Goal: Information Seeking & Learning: Find specific fact

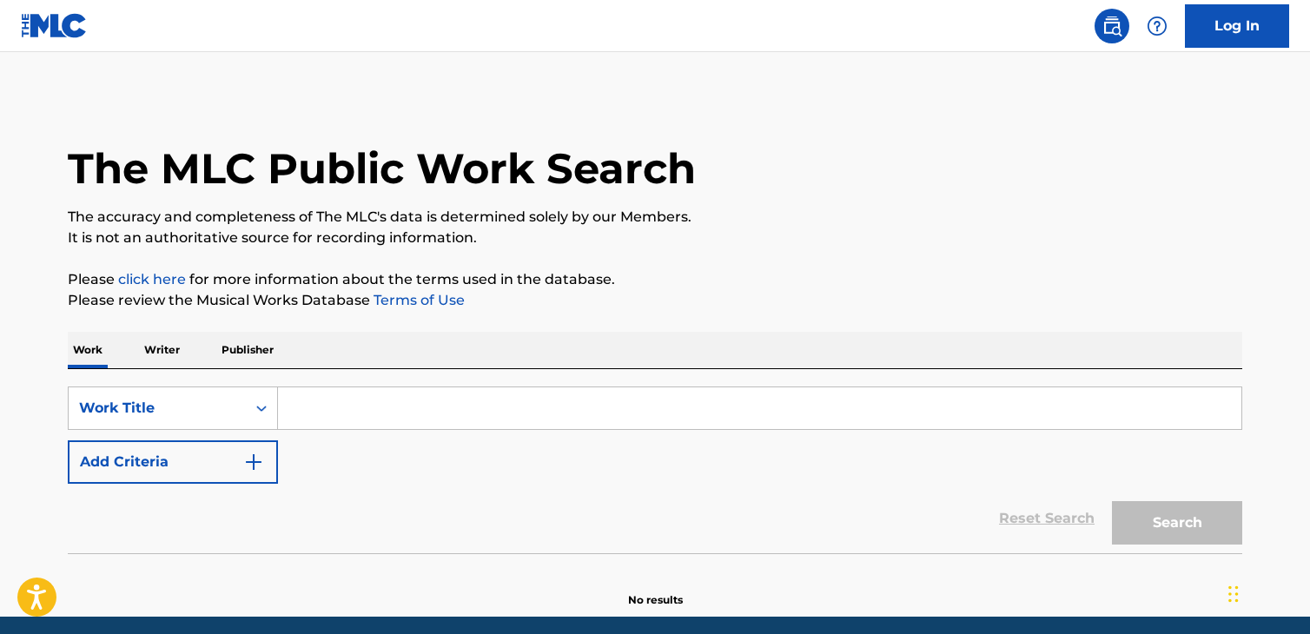
drag, startPoint x: 426, startPoint y: 412, endPoint x: 388, endPoint y: 401, distance: 39.6
click at [422, 412] on input "Search Form" at bounding box center [759, 408] width 963 height 42
click at [178, 350] on p "Writer" at bounding box center [162, 350] width 46 height 36
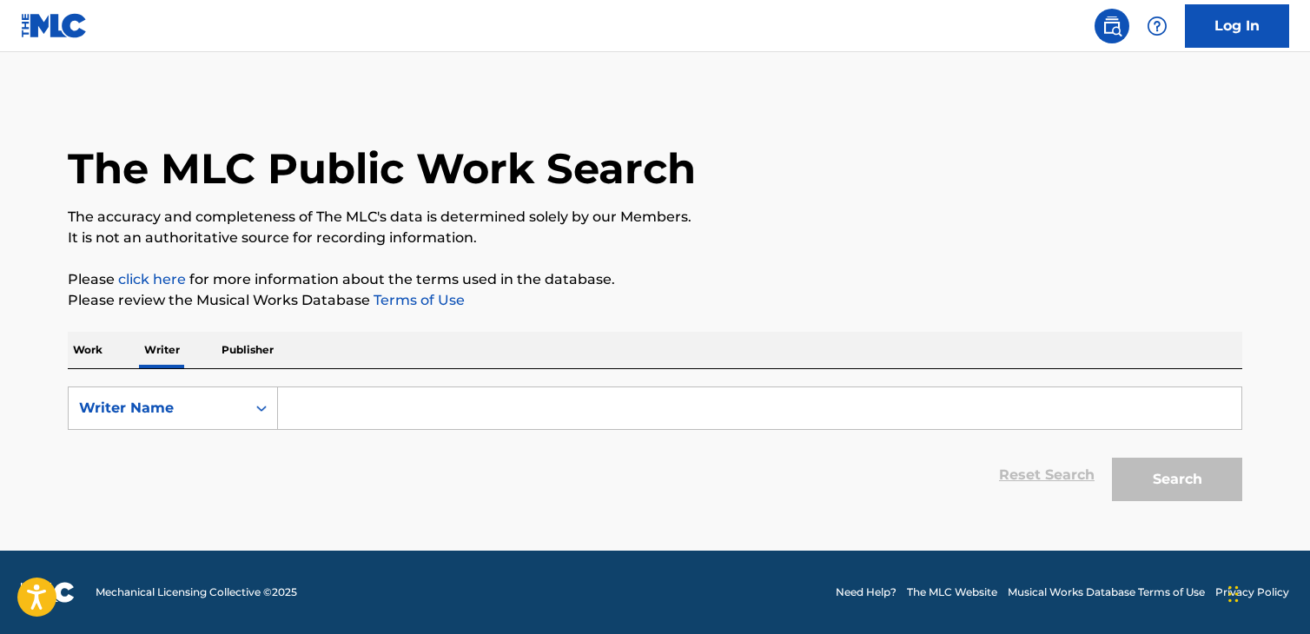
click at [327, 403] on input "Search Form" at bounding box center [759, 408] width 963 height 42
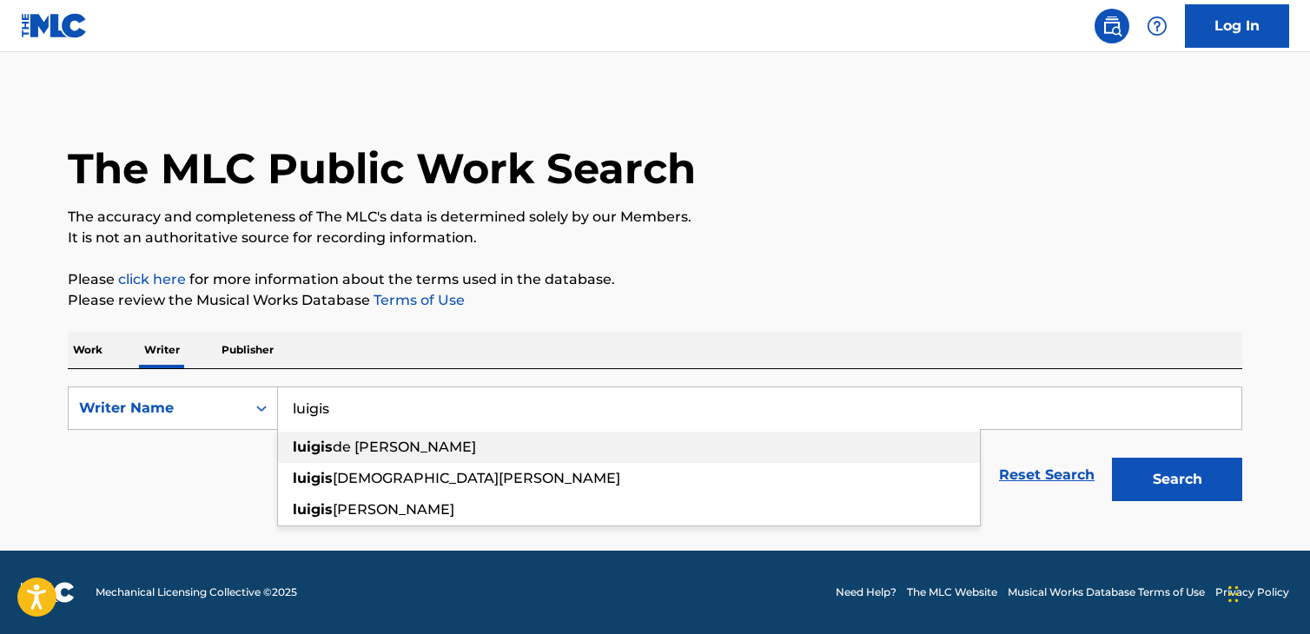
click at [333, 452] on span "de [PERSON_NAME]" at bounding box center [404, 447] width 143 height 17
type input "luigis de [PERSON_NAME]"
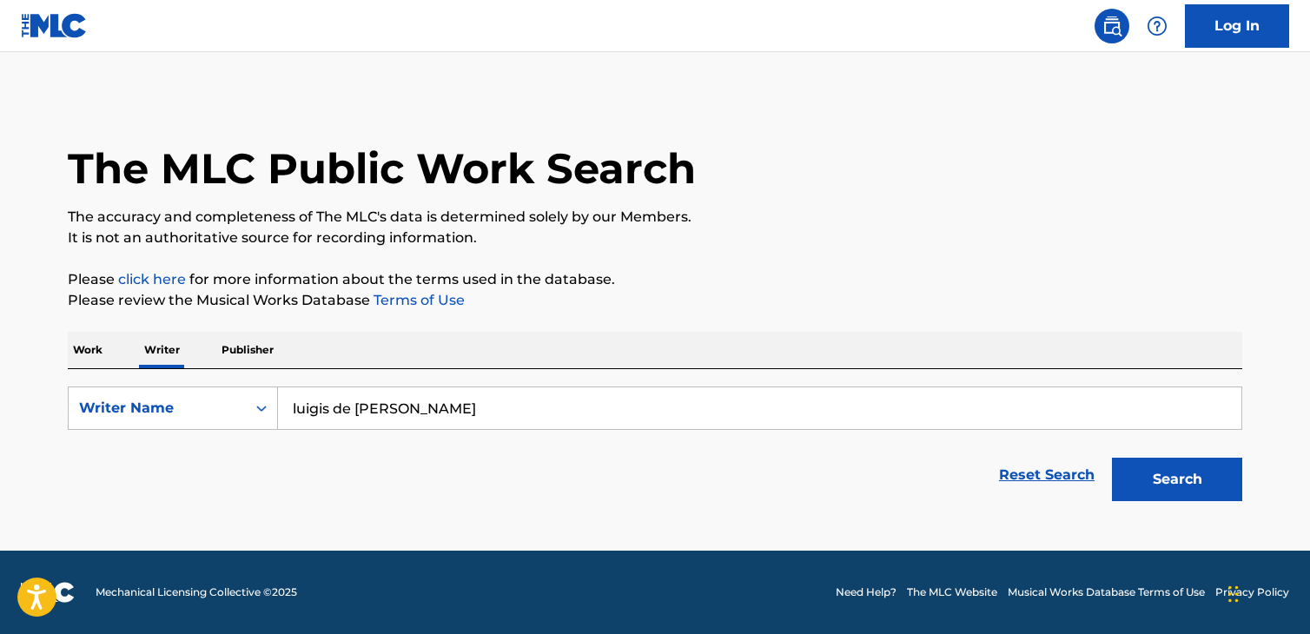
click at [1151, 478] on button "Search" at bounding box center [1177, 479] width 130 height 43
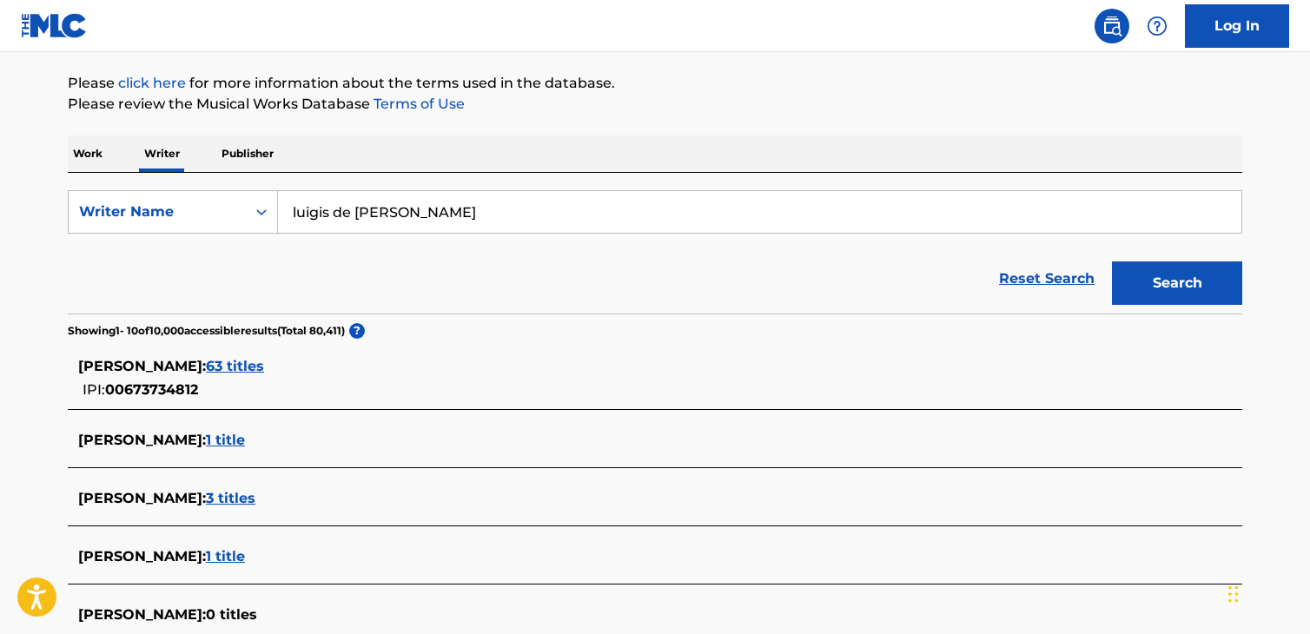
scroll to position [191, 0]
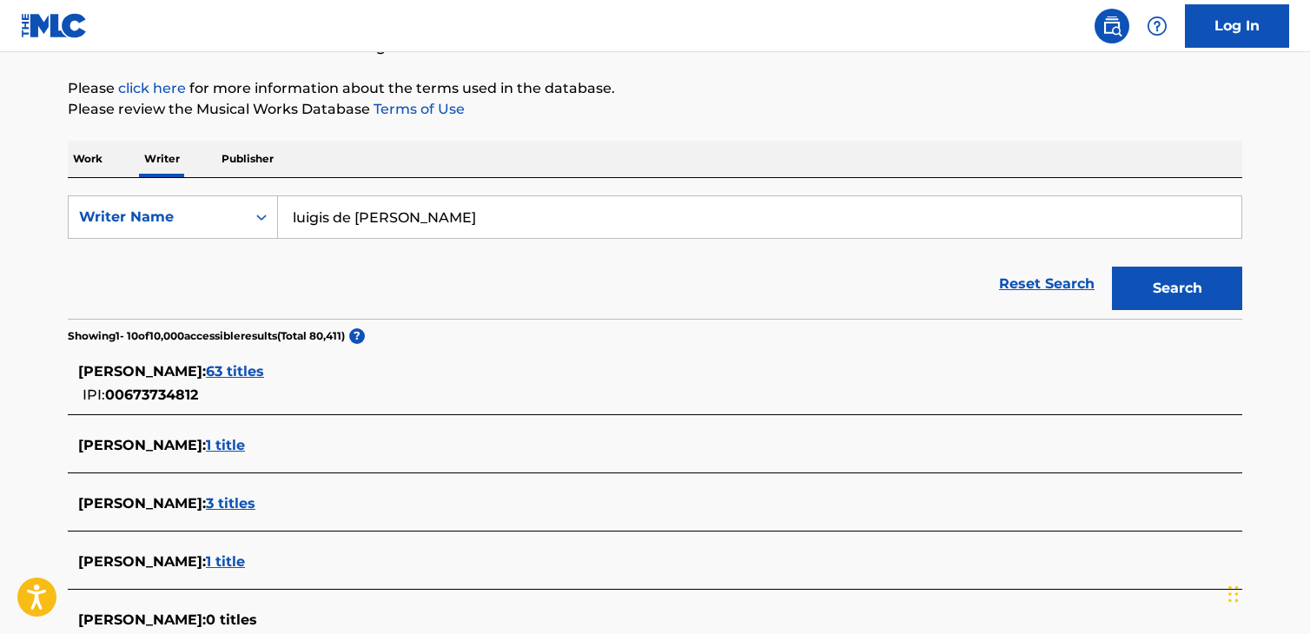
click at [264, 369] on span "63 titles" at bounding box center [235, 371] width 58 height 17
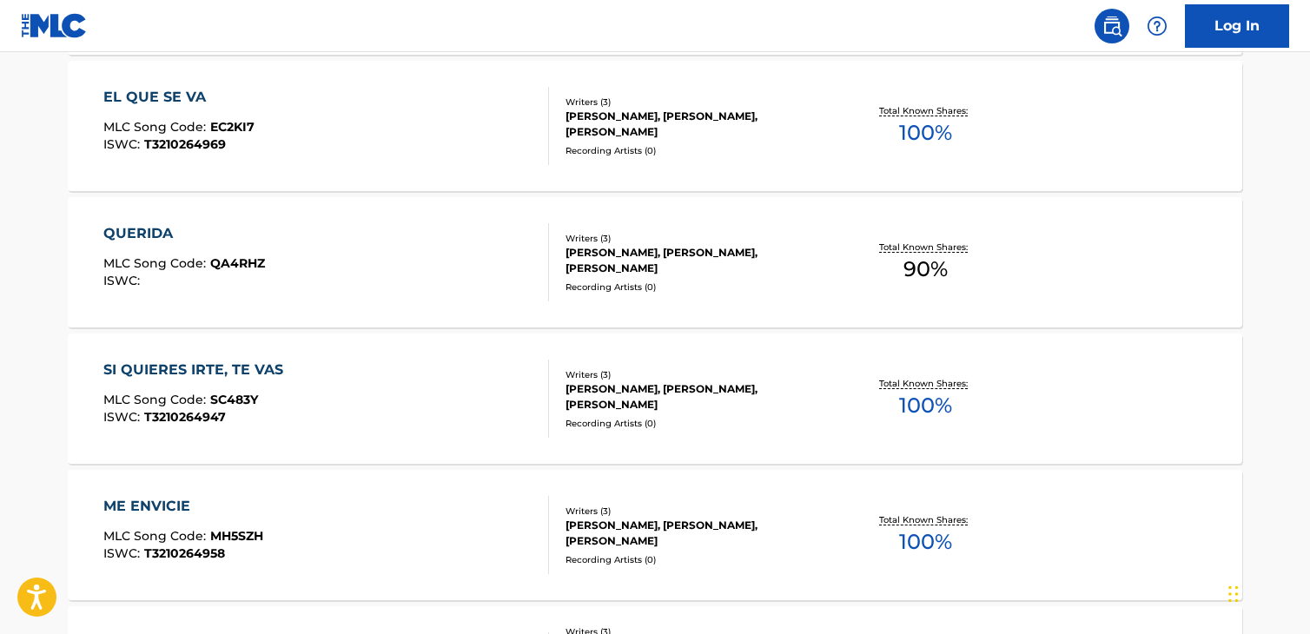
scroll to position [800, 0]
click at [238, 368] on div "SI QUIERES IRTE, TE VAS" at bounding box center [197, 369] width 188 height 21
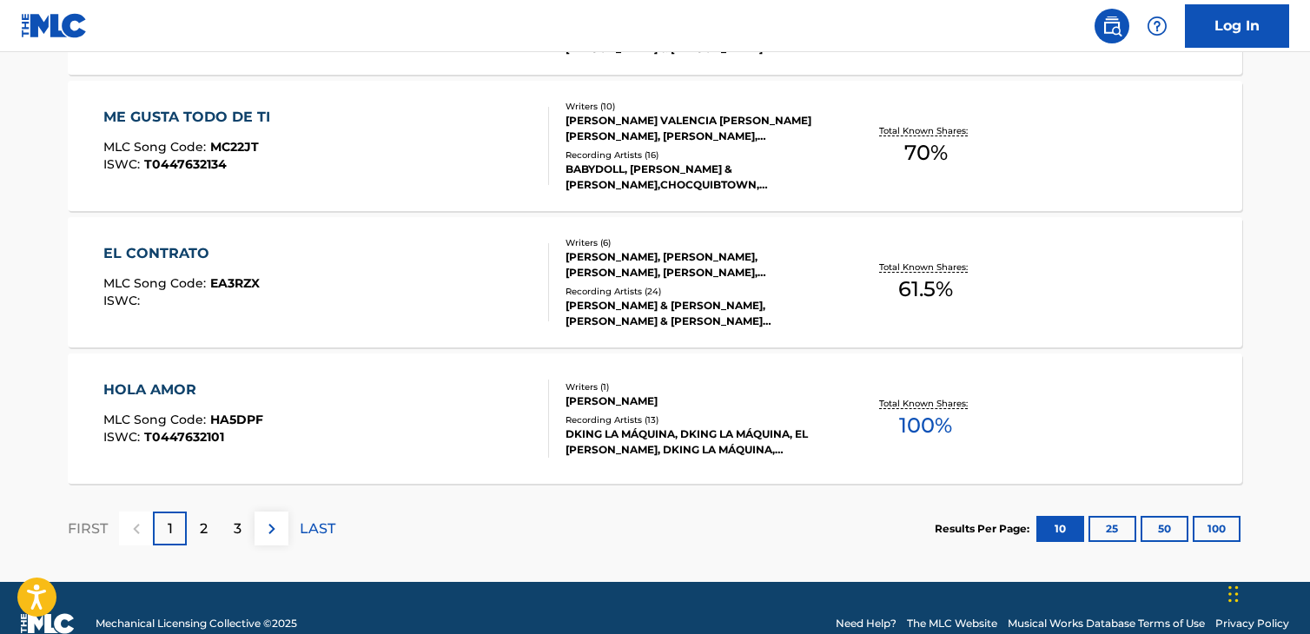
scroll to position [1464, 0]
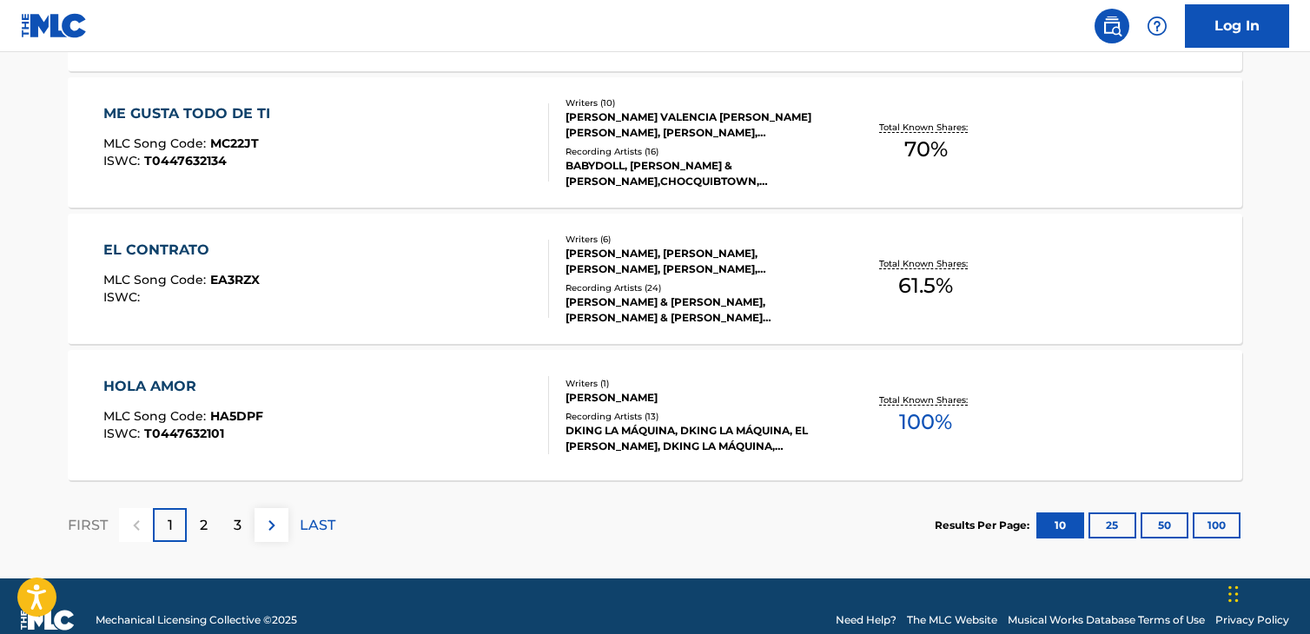
click at [1112, 516] on button "25" at bounding box center [1112, 525] width 48 height 26
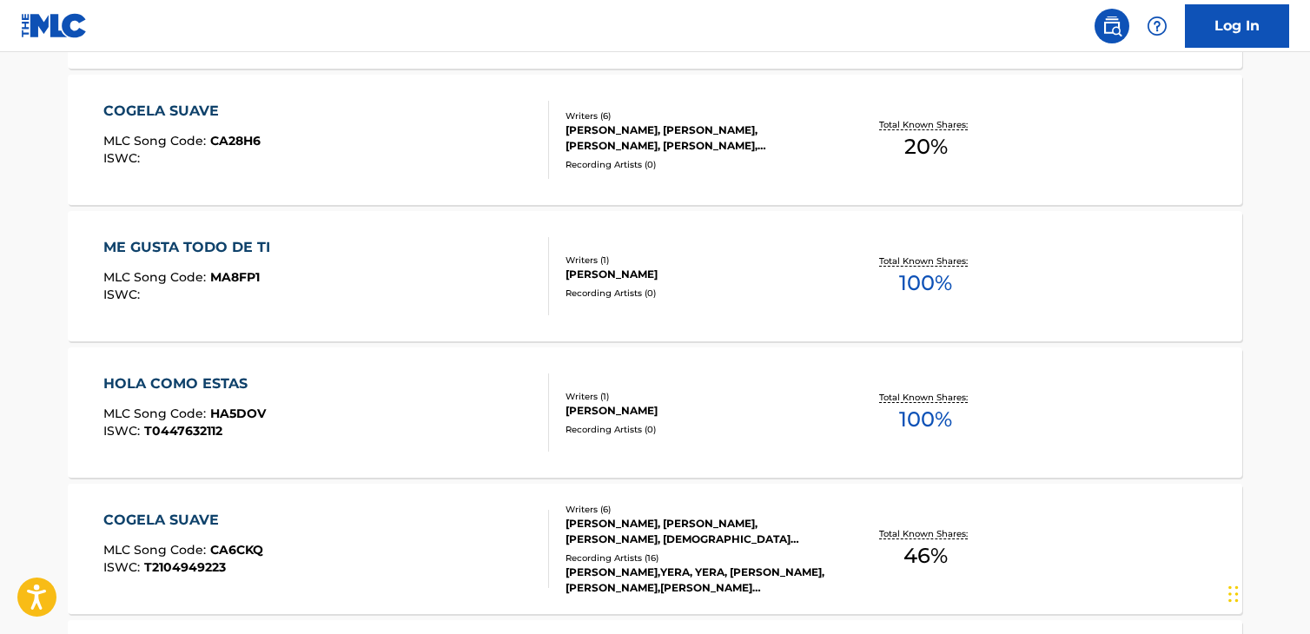
scroll to position [1875, 0]
click at [145, 142] on span "MLC Song Code :" at bounding box center [156, 142] width 107 height 16
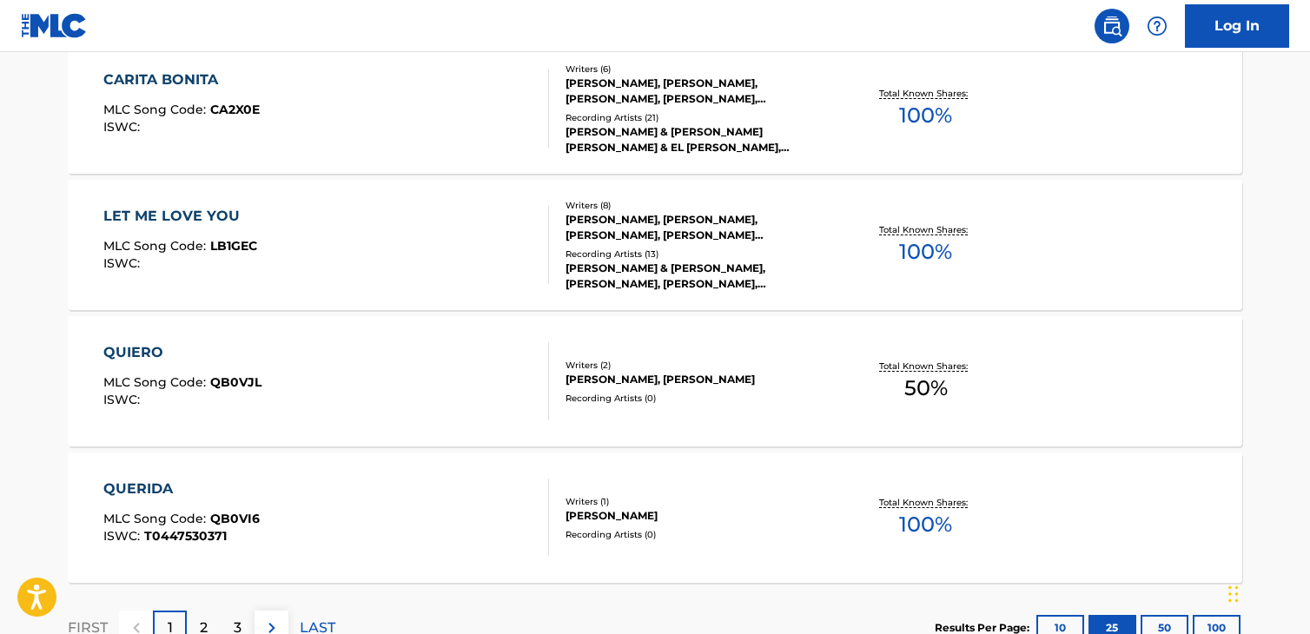
scroll to position [3441, 0]
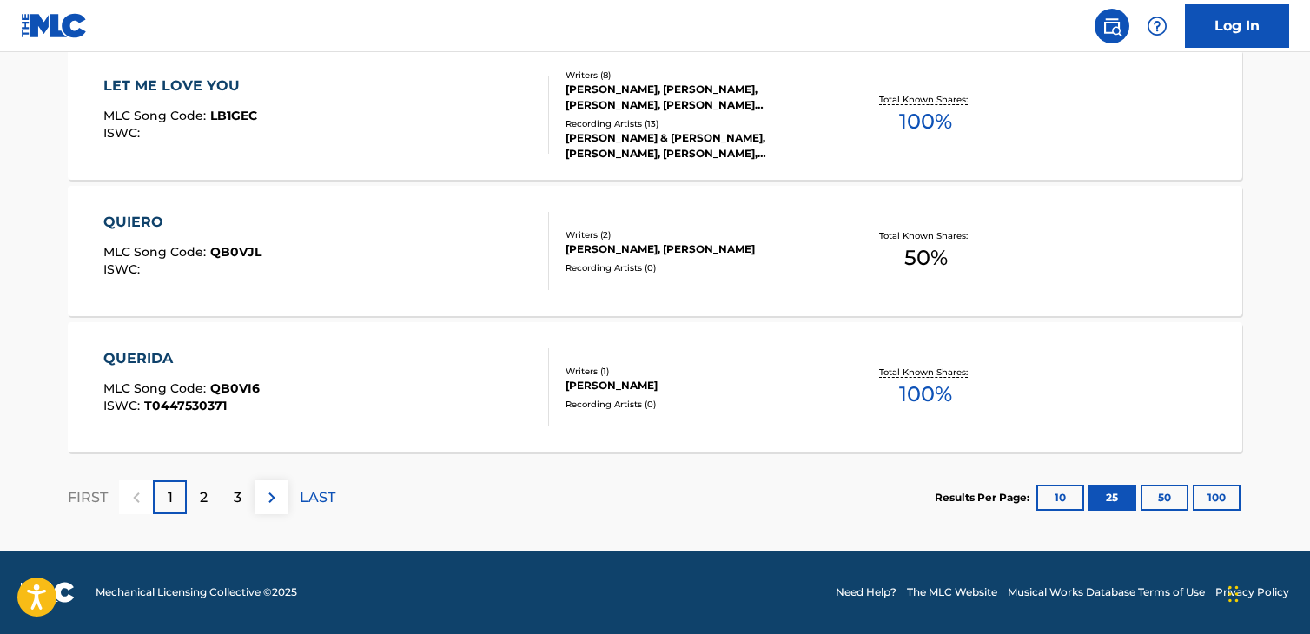
click at [1216, 499] on button "100" at bounding box center [1217, 498] width 48 height 26
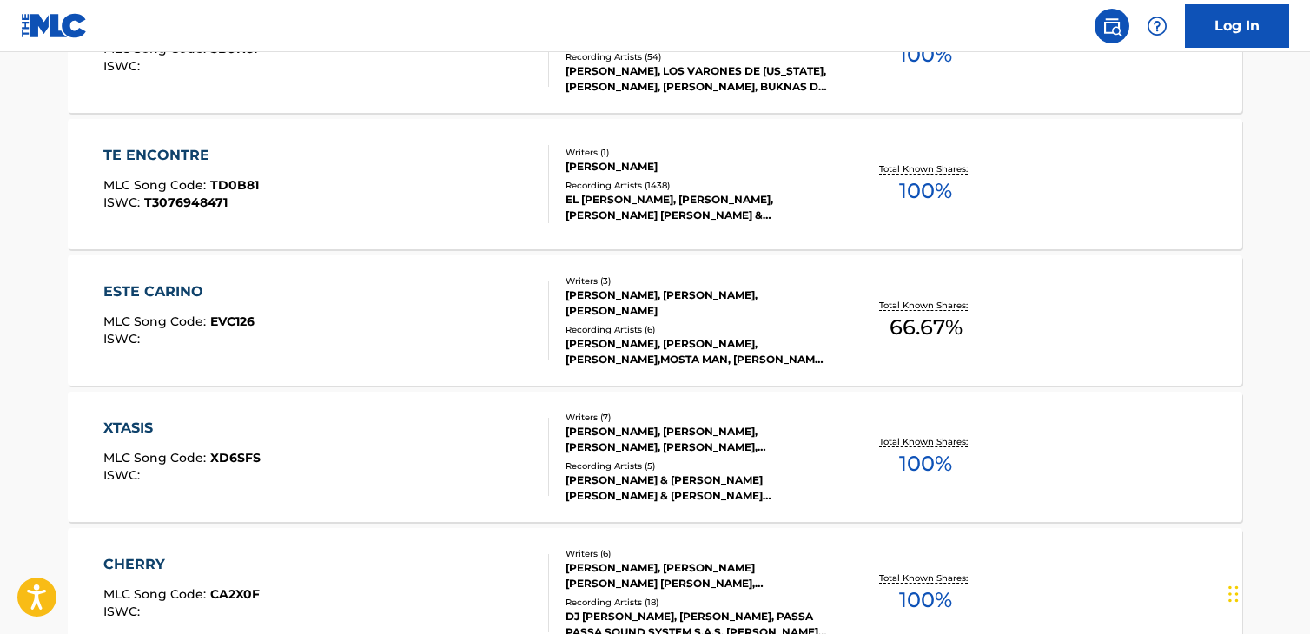
scroll to position [2791, 0]
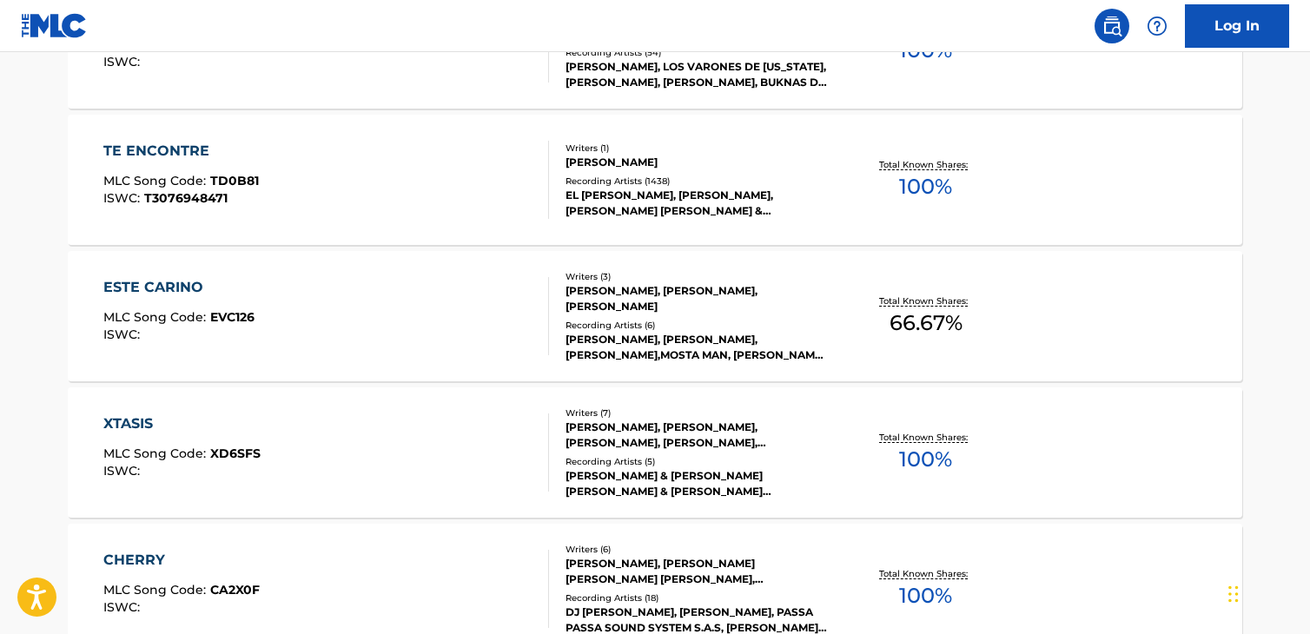
click at [175, 152] on div "TE ENCONTRE" at bounding box center [180, 151] width 155 height 21
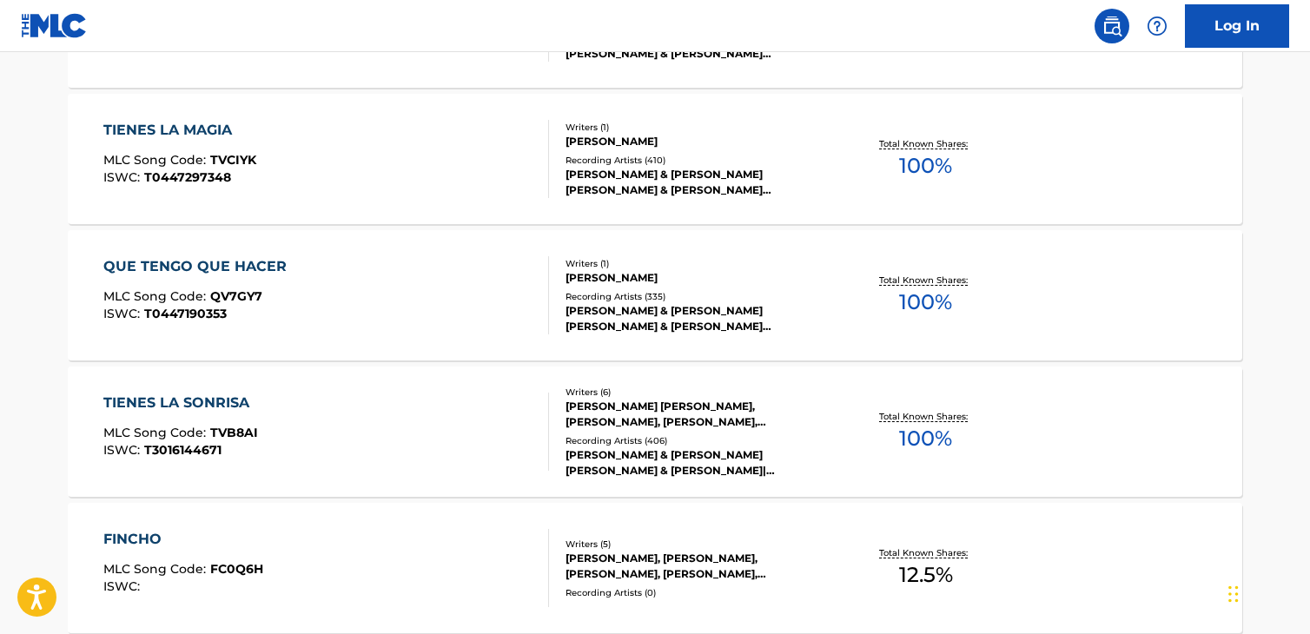
scroll to position [8395, 0]
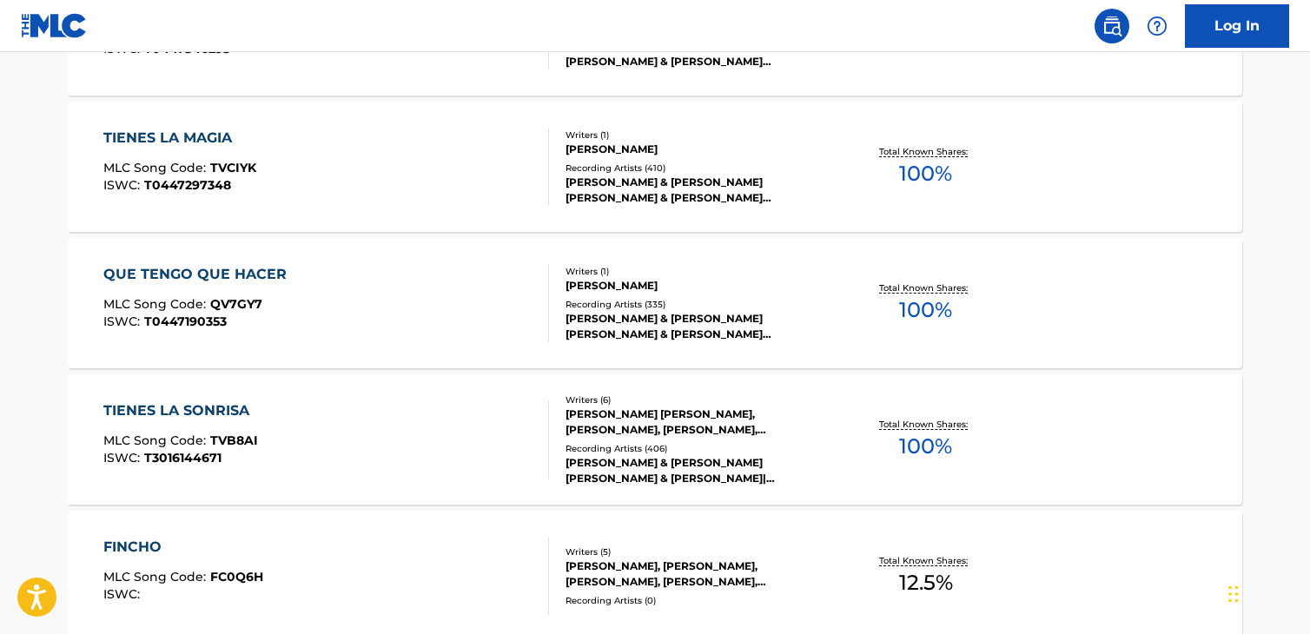
click at [202, 276] on div "QUE TENGO QUE HACER" at bounding box center [199, 274] width 192 height 21
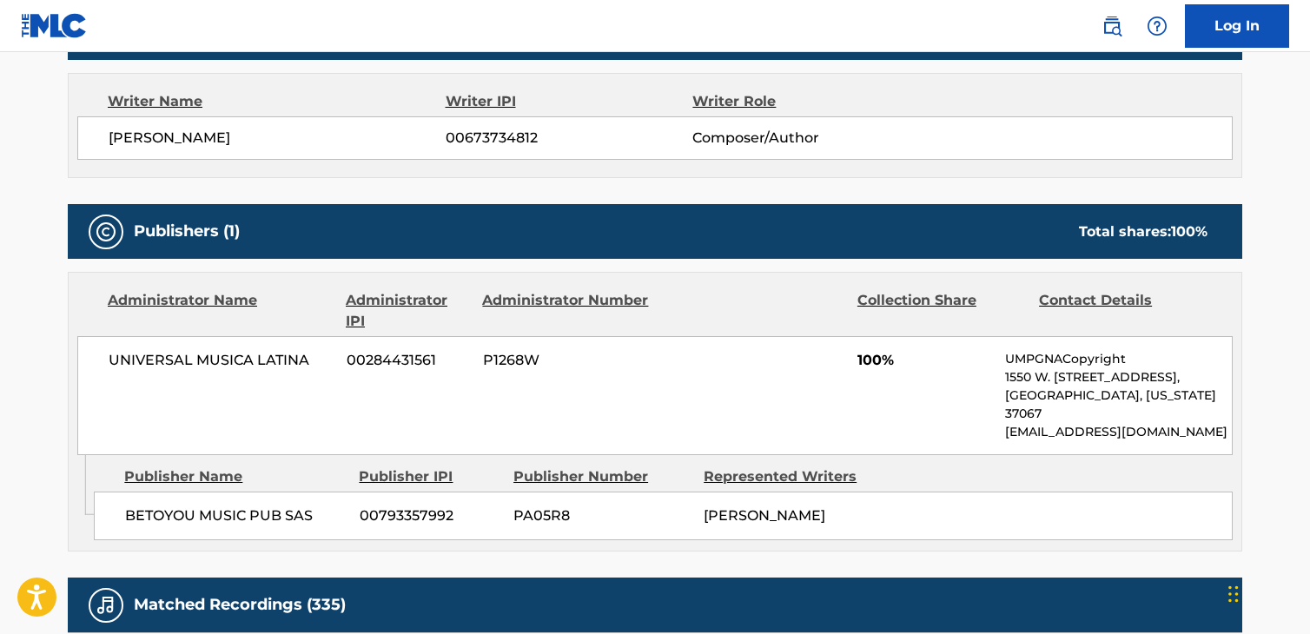
scroll to position [602, 0]
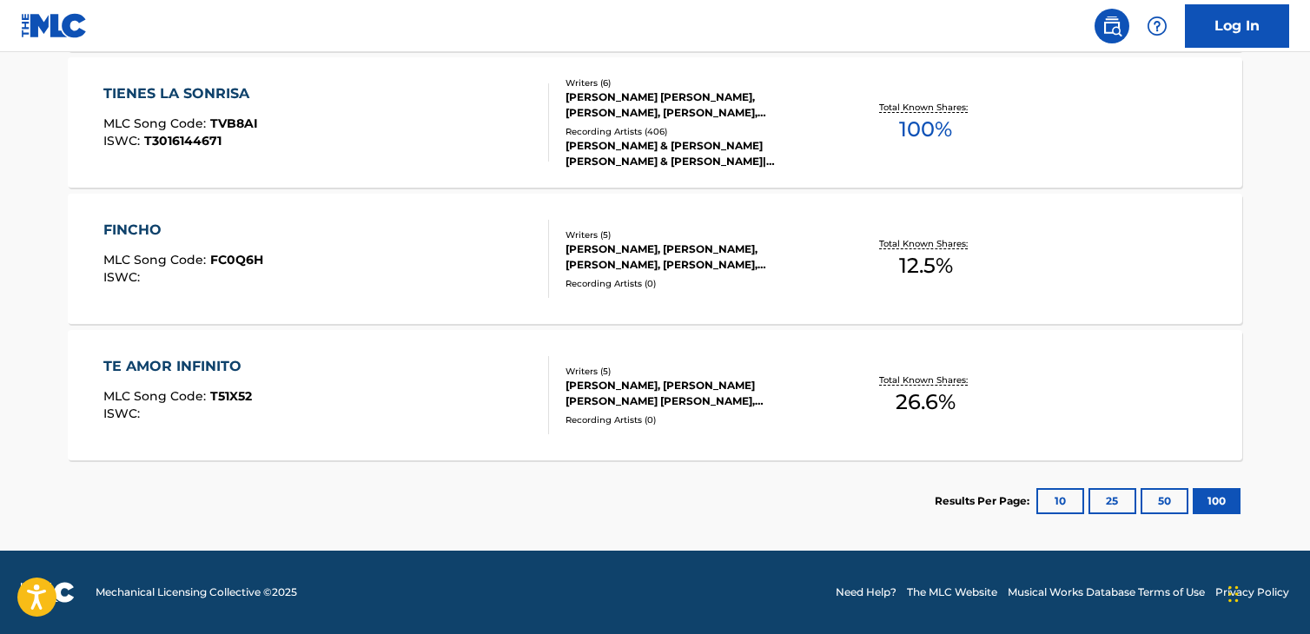
scroll to position [8712, 0]
click at [638, 376] on div "Writers ( 5 )" at bounding box center [696, 371] width 262 height 13
